Goal: Complete application form

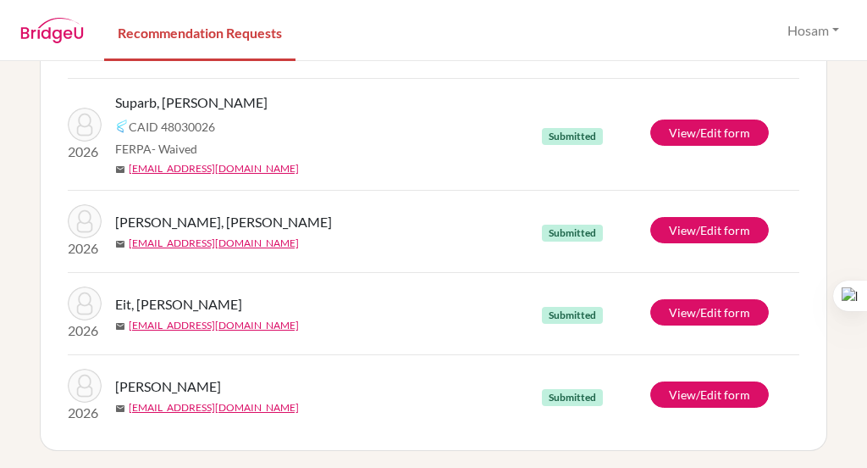
scroll to position [506, 0]
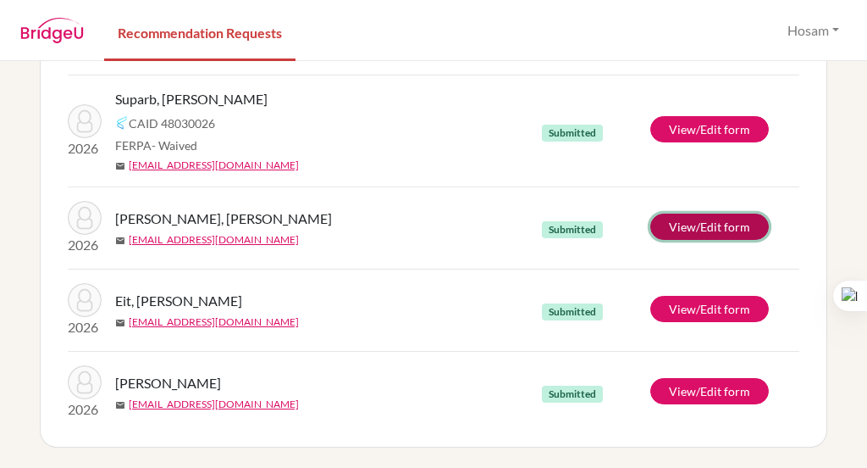
click at [684, 223] on link "View/Edit form" at bounding box center [710, 226] width 119 height 26
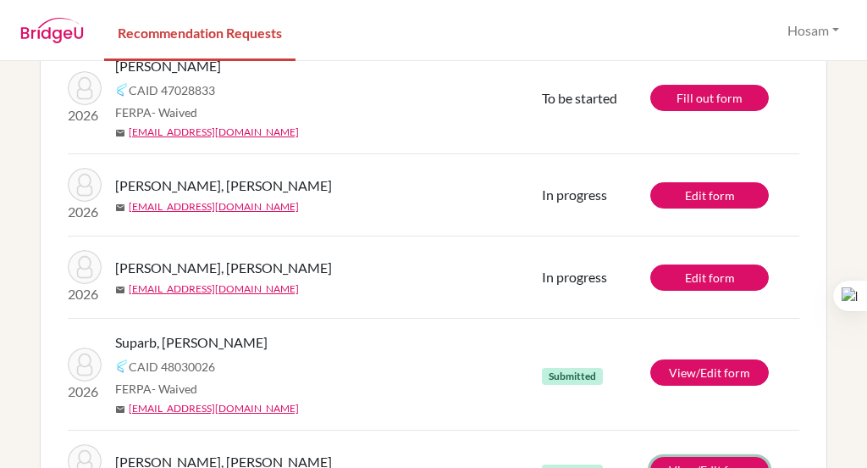
scroll to position [0, 0]
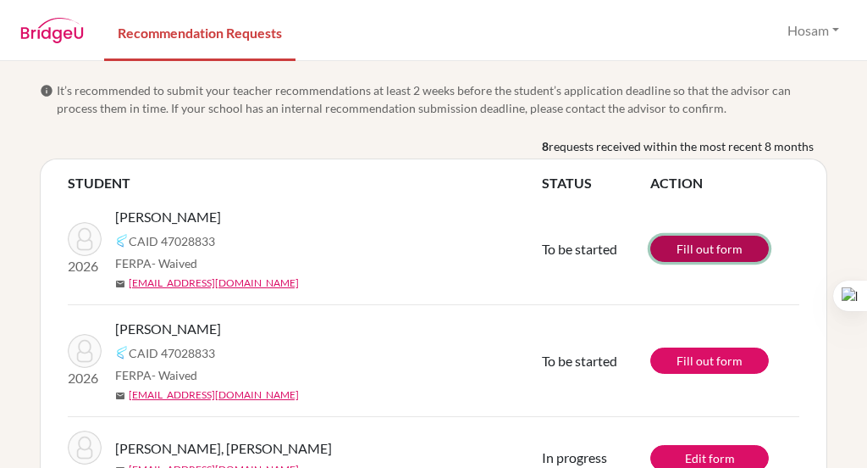
click at [701, 249] on link "Fill out form" at bounding box center [710, 248] width 119 height 26
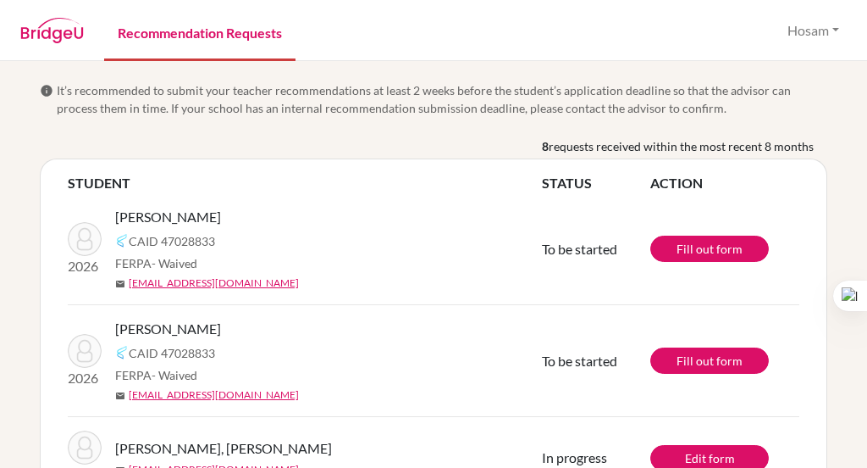
click at [147, 37] on link "Recommendation Requests" at bounding box center [199, 32] width 191 height 58
click at [58, 29] on img at bounding box center [52, 30] width 64 height 25
click at [823, 32] on button "Hosam" at bounding box center [813, 30] width 67 height 32
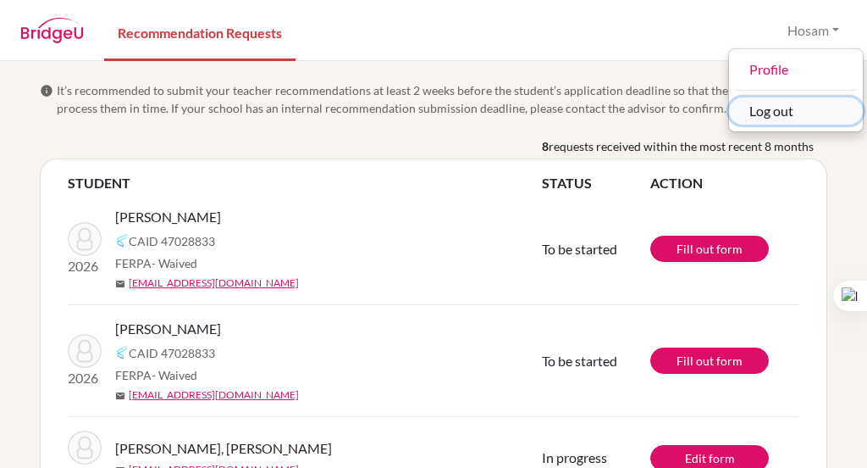
click at [787, 113] on button "Log out" at bounding box center [796, 110] width 134 height 27
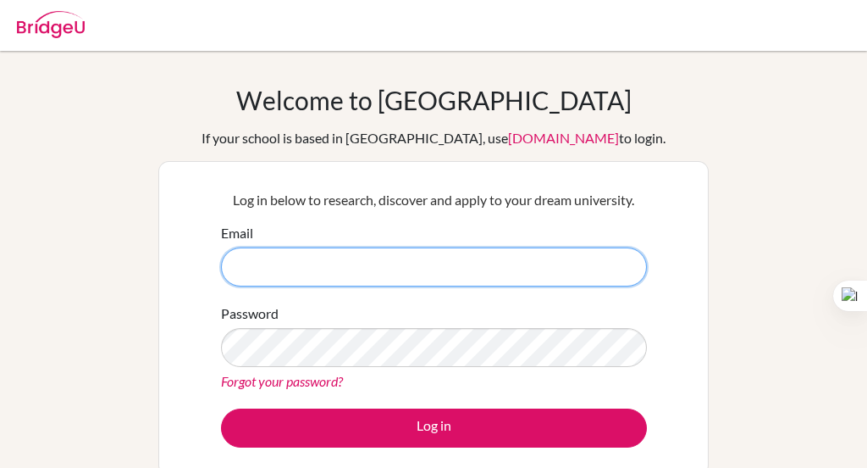
click at [424, 257] on input "Email" at bounding box center [434, 266] width 426 height 39
type input "habdelsalam@aisa.sch.ae"
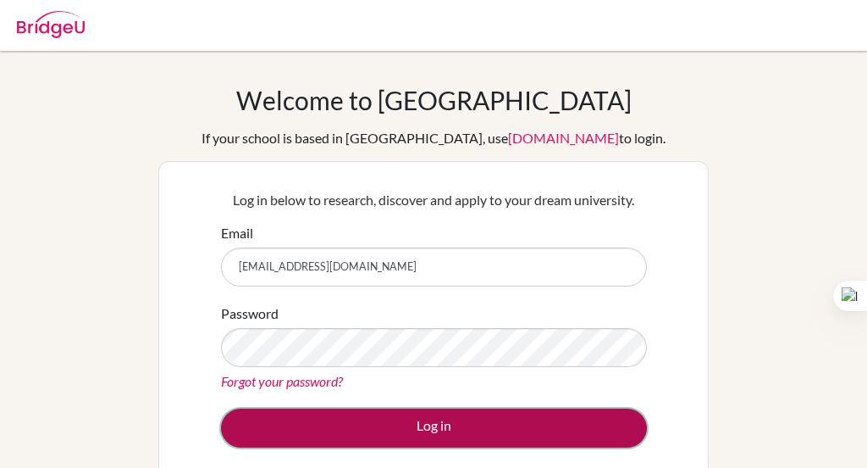
click at [385, 430] on button "Log in" at bounding box center [434, 427] width 426 height 39
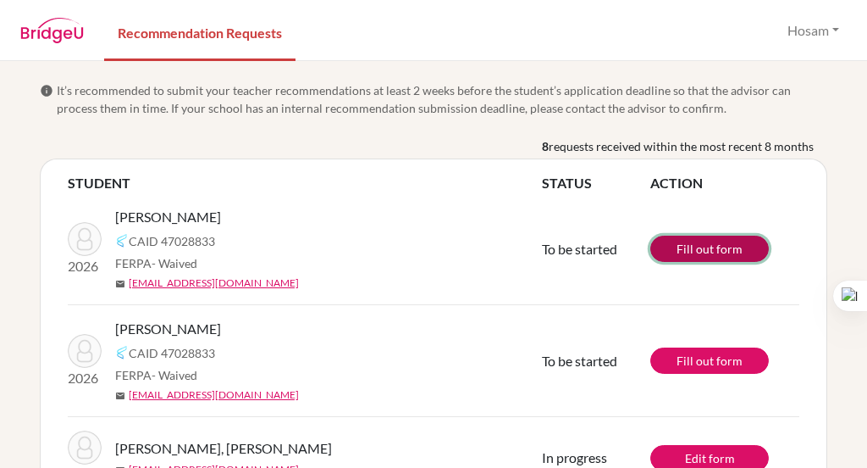
click at [684, 246] on link "Fill out form" at bounding box center [710, 248] width 119 height 26
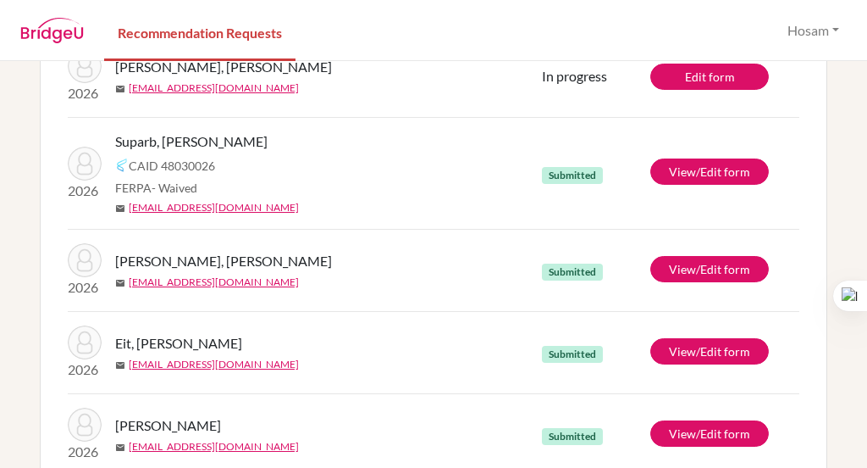
scroll to position [483, 0]
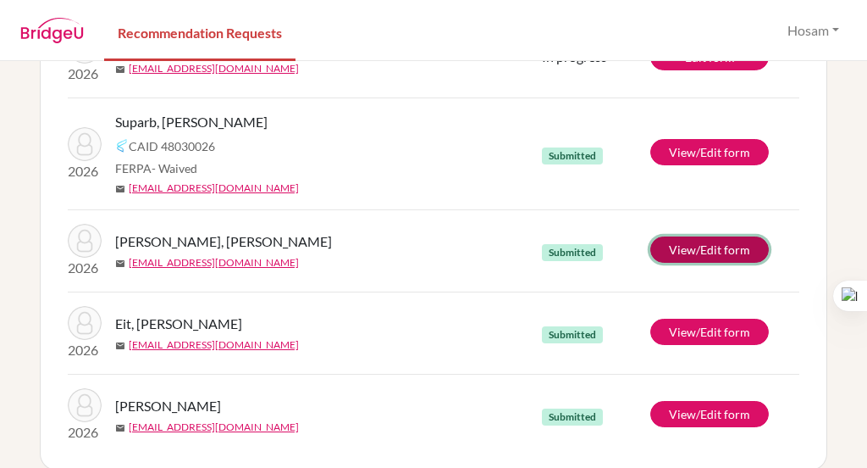
click at [667, 251] on link "View/Edit form" at bounding box center [710, 249] width 119 height 26
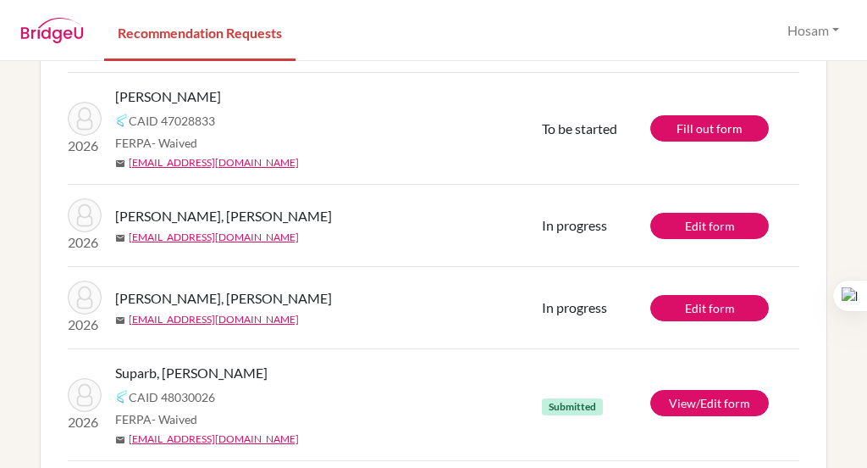
scroll to position [0, 0]
